Goal: Information Seeking & Learning: Learn about a topic

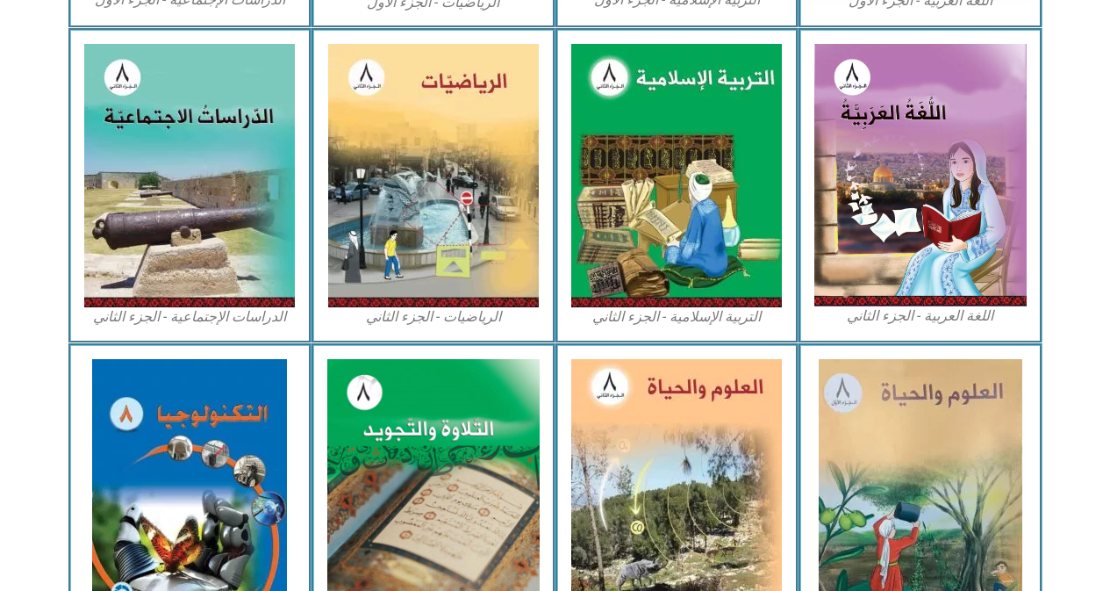
scroll to position [835, 0]
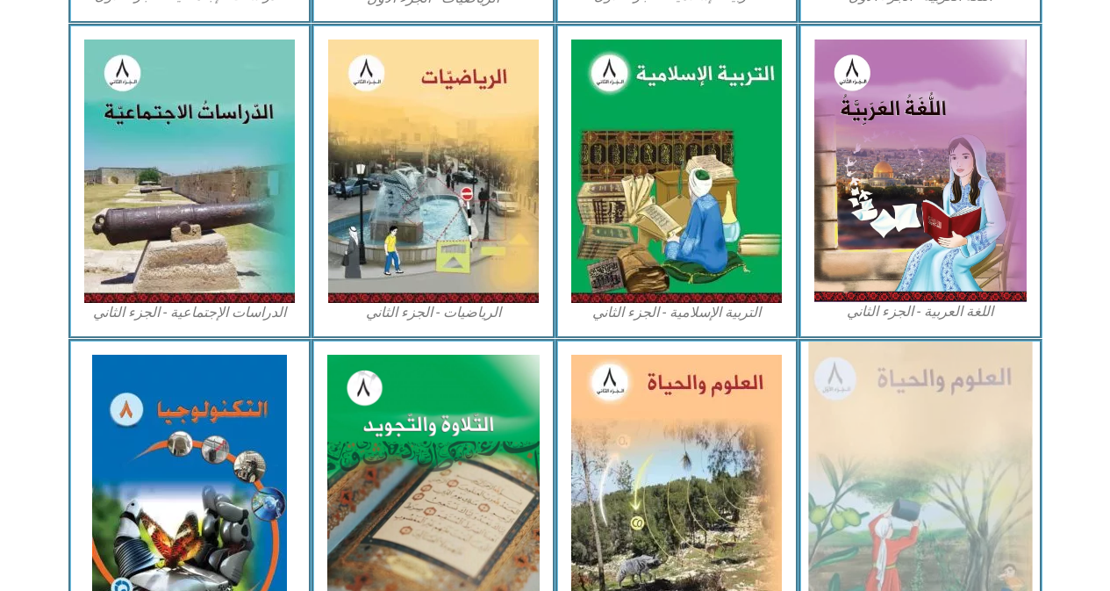
click at [950, 405] on img at bounding box center [920, 486] width 224 height 290
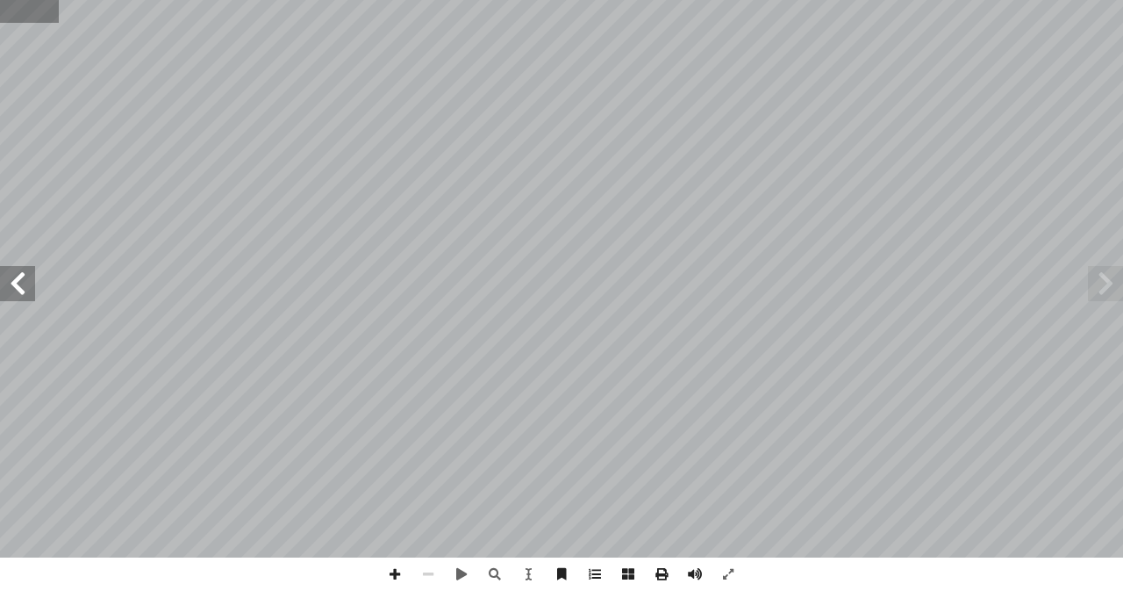
click at [40, 7] on input "text" at bounding box center [29, 11] width 59 height 23
type input "**"
click at [395, 571] on span at bounding box center [394, 573] width 33 height 33
click at [15, 287] on span at bounding box center [17, 283] width 35 height 35
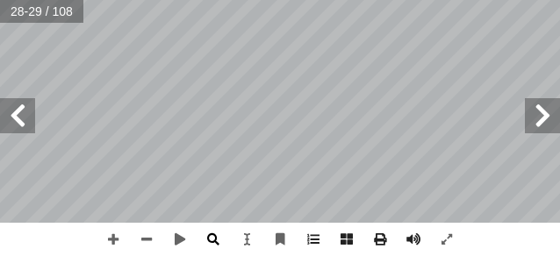
click at [201, 252] on div "٢٤ ة ّ واة الخلي ُ ف الكروموسومات في ن ُ مراحل تضاع عدادها ٔ ا ُ ف ِ ضاع ُ نشاط…" at bounding box center [280, 128] width 560 height 256
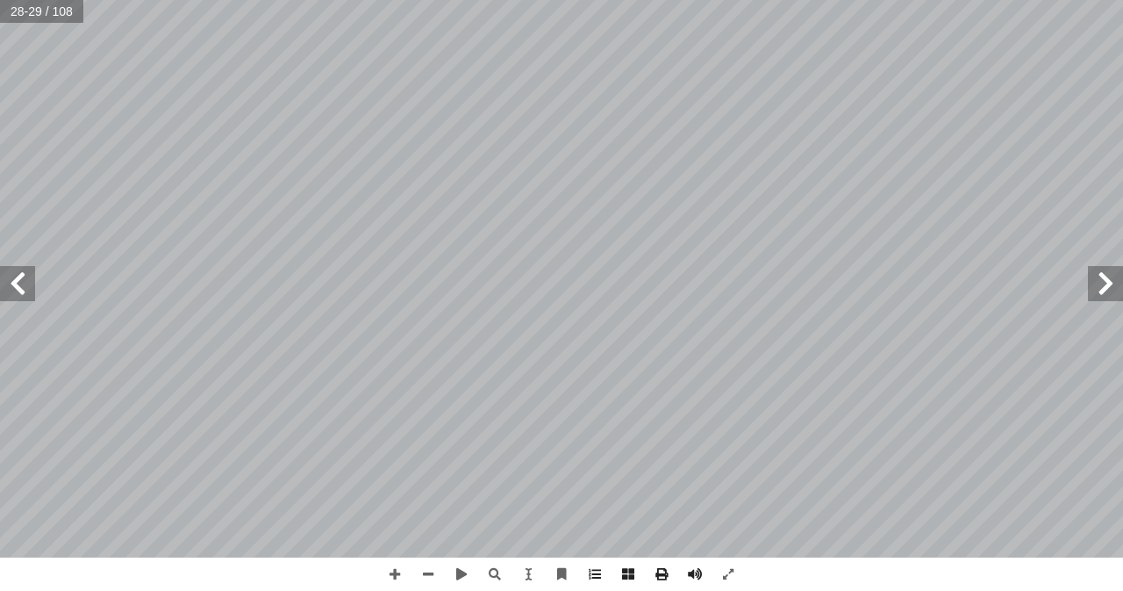
click at [13, 290] on span at bounding box center [17, 283] width 35 height 35
